Goal: Transaction & Acquisition: Subscribe to service/newsletter

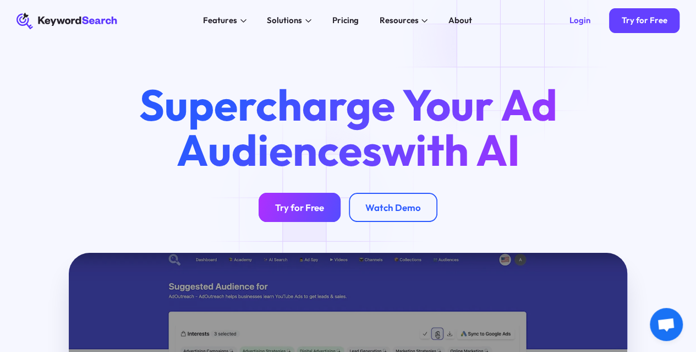
click at [321, 213] on div "Try for Free" at bounding box center [299, 207] width 49 height 12
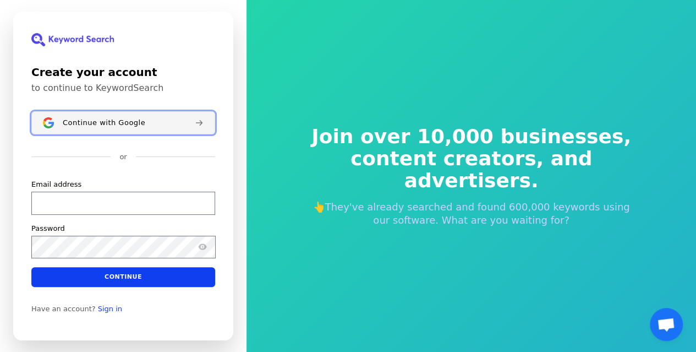
click at [111, 115] on button "Continue with Google" at bounding box center [123, 122] width 184 height 23
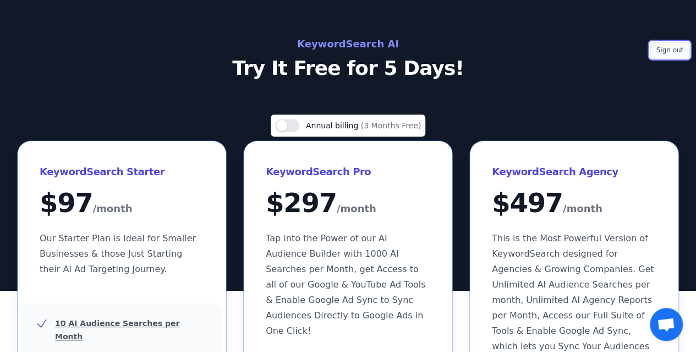
click at [672, 53] on button "Sign out" at bounding box center [670, 50] width 40 height 17
